Goal: Information Seeking & Learning: Learn about a topic

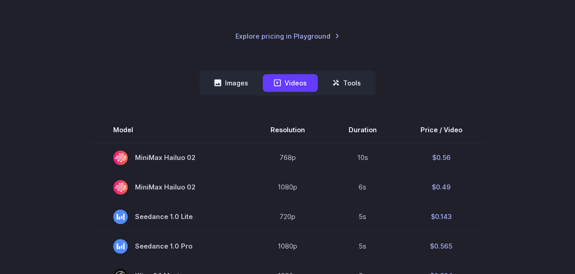
scroll to position [196, 0]
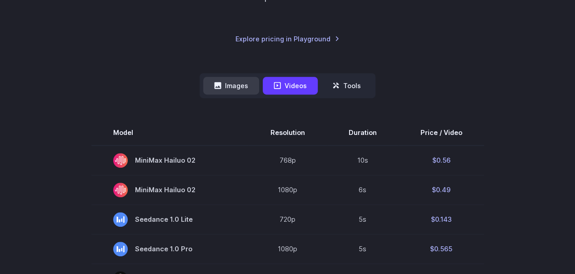
click at [236, 85] on button "Images" at bounding box center [231, 86] width 56 height 18
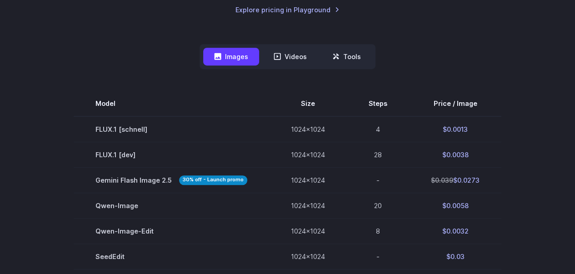
scroll to position [225, 0]
click at [308, 58] on button "Videos" at bounding box center [290, 57] width 55 height 18
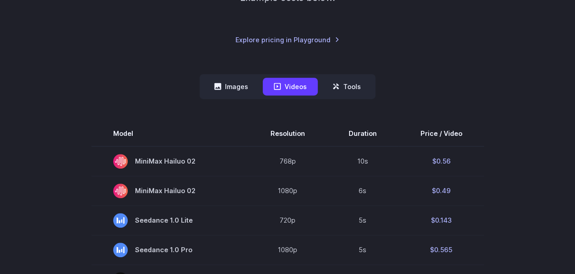
scroll to position [187, 0]
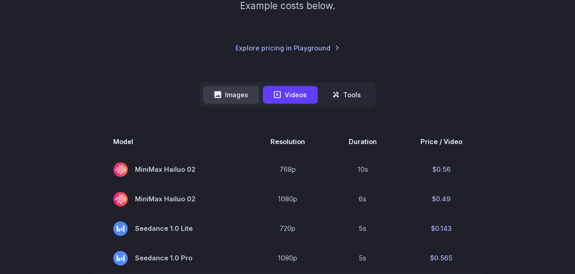
click at [234, 92] on button "Images" at bounding box center [231, 95] width 56 height 18
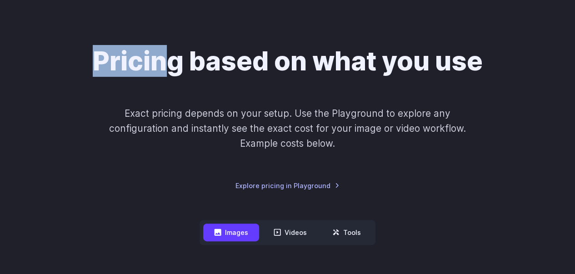
scroll to position [0, 0]
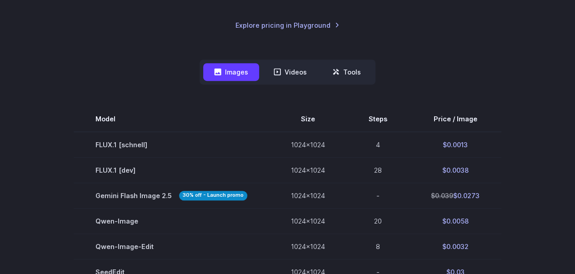
scroll to position [209, 0]
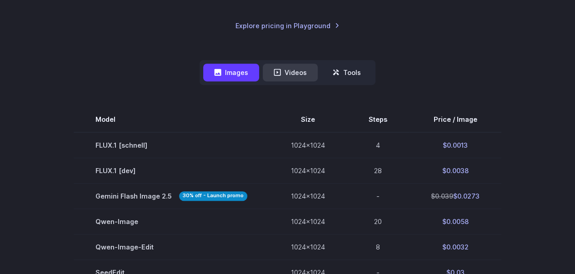
click at [288, 68] on button "Videos" at bounding box center [290, 73] width 55 height 18
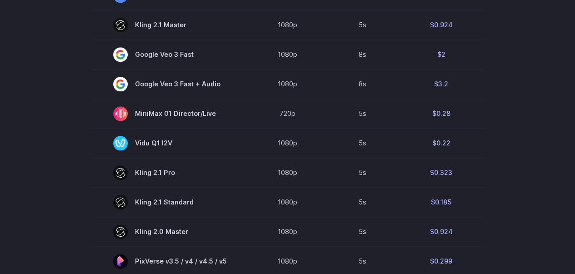
scroll to position [434, 0]
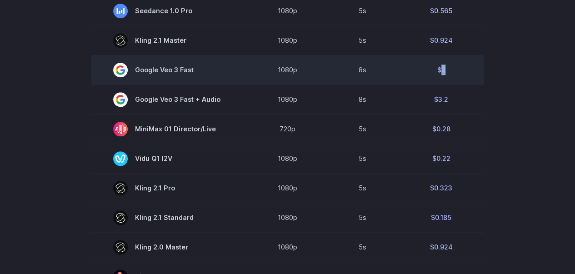
drag, startPoint x: 438, startPoint y: 72, endPoint x: 461, endPoint y: 71, distance: 22.3
click at [461, 71] on td "$2" at bounding box center [441, 70] width 85 height 30
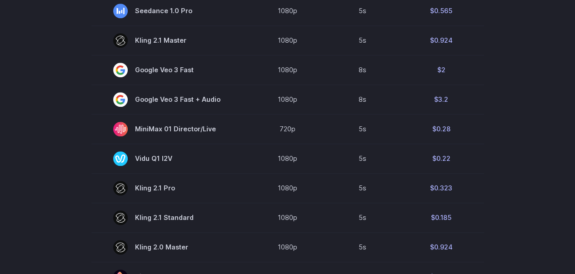
click at [496, 76] on section "Model Resolution Duration Price / Video MiniMax Hailuo 02 768p 10s $0.56 MiniMa…" at bounding box center [287, 190] width 553 height 617
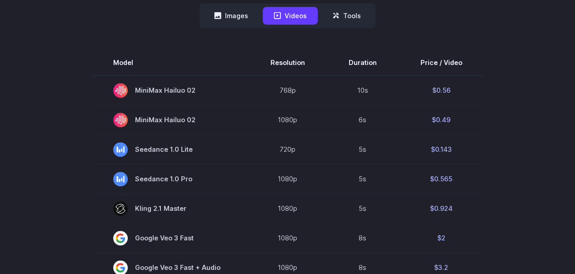
scroll to position [265, 0]
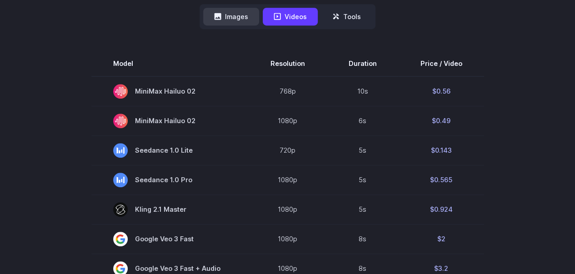
click at [253, 19] on button "Images" at bounding box center [231, 17] width 56 height 18
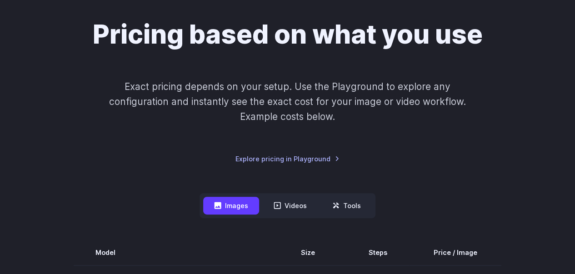
scroll to position [0, 0]
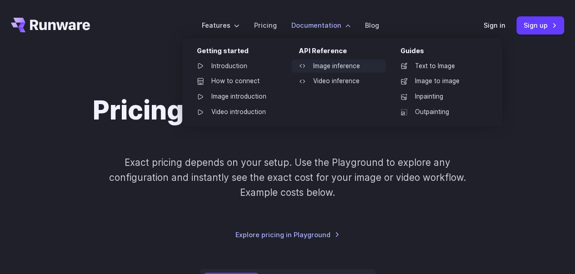
click at [325, 66] on link "Image inference" at bounding box center [338, 67] width 95 height 14
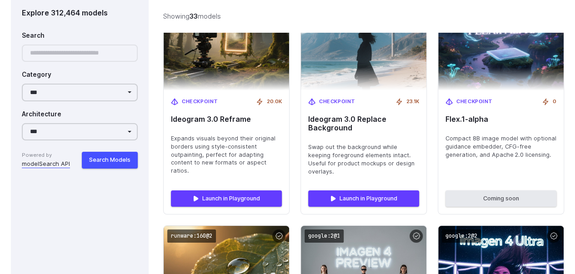
scroll to position [1669, 0]
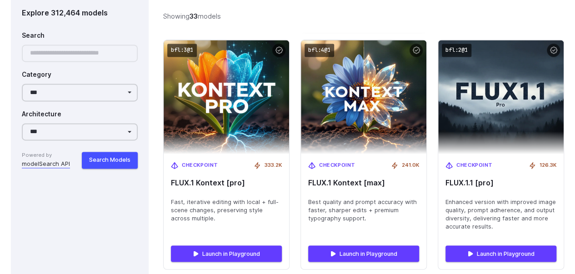
scroll to position [2321, 0]
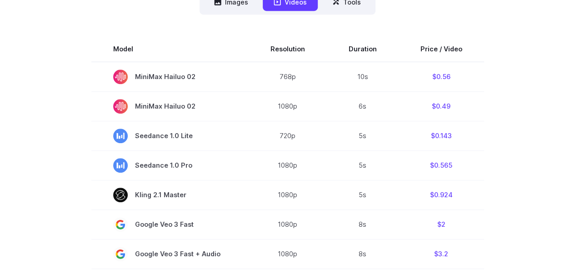
scroll to position [280, 0]
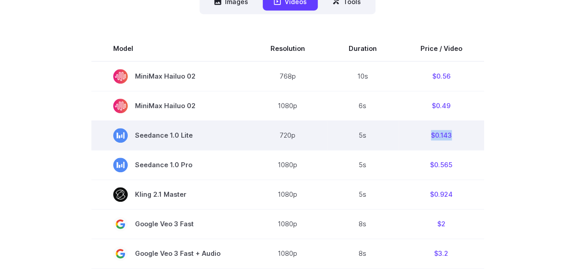
drag, startPoint x: 422, startPoint y: 137, endPoint x: 457, endPoint y: 131, distance: 36.5
click at [457, 131] on td "$0.143" at bounding box center [441, 136] width 85 height 30
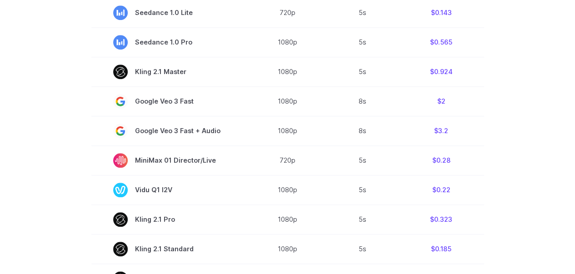
scroll to position [345, 0]
